Goal: Task Accomplishment & Management: Use online tool/utility

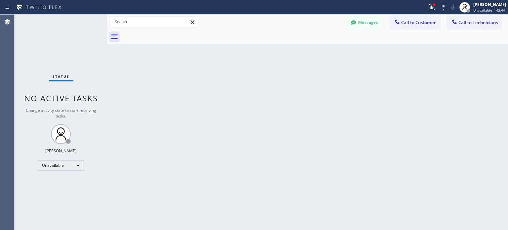
click at [442, 10] on icon at bounding box center [443, 7] width 8 height 8
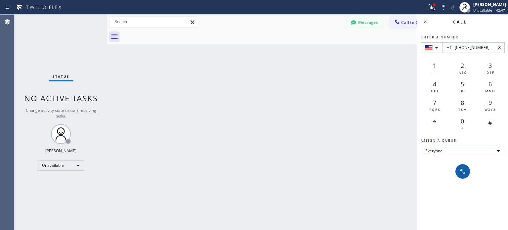
type input "+1 [PHONE_NUMBER]"
click at [463, 170] on icon at bounding box center [462, 171] width 8 height 8
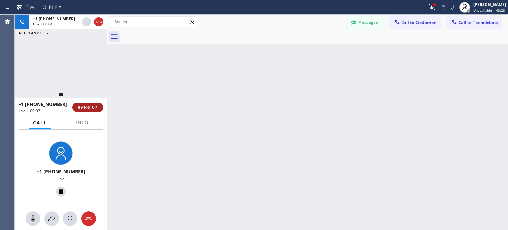
click at [96, 106] on span "HANG UP" at bounding box center [88, 107] width 20 height 5
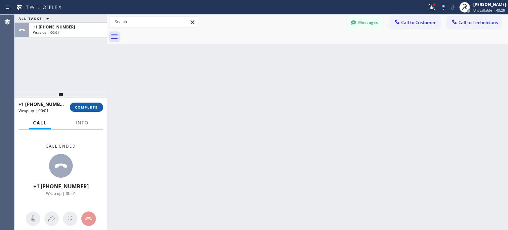
click at [90, 107] on span "COMPLETE" at bounding box center [86, 107] width 23 height 5
